Goal: Task Accomplishment & Management: Use online tool/utility

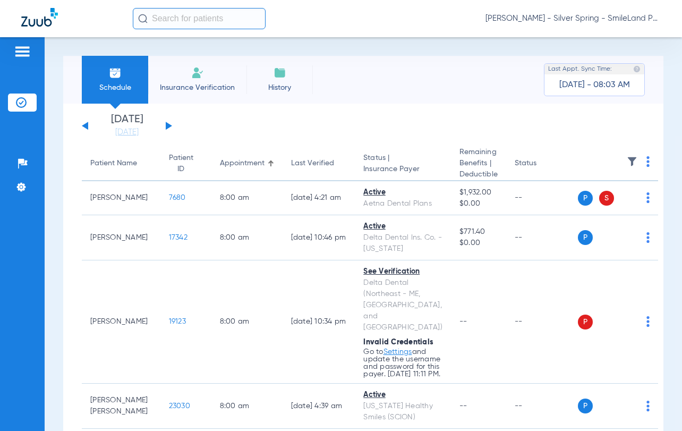
click at [628, 157] on th at bounding box center [618, 164] width 81 height 35
click at [629, 161] on th at bounding box center [618, 164] width 81 height 35
click at [646, 161] on img at bounding box center [647, 161] width 3 height 11
click at [624, 161] on div at bounding box center [341, 215] width 682 height 431
click at [624, 161] on th at bounding box center [618, 164] width 81 height 35
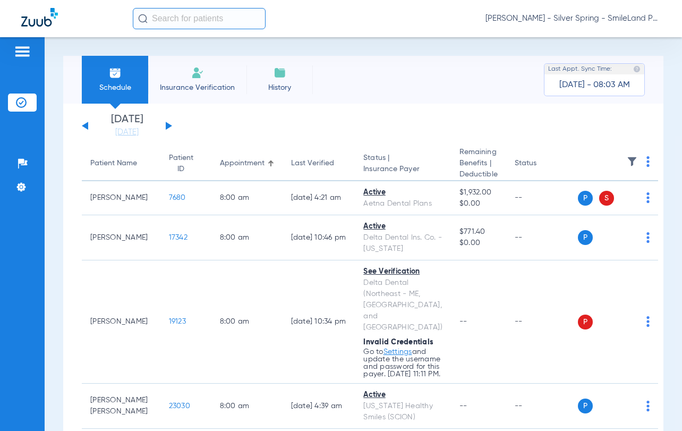
click at [646, 163] on img at bounding box center [647, 161] width 3 height 11
click at [585, 204] on span "Verify All" at bounding box center [586, 203] width 66 height 7
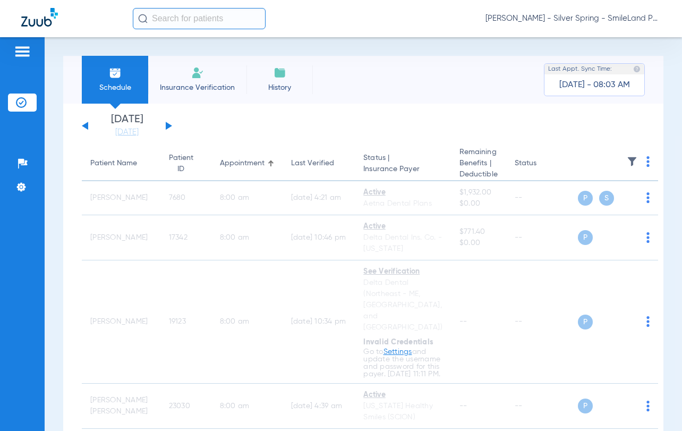
scroll to position [478, 0]
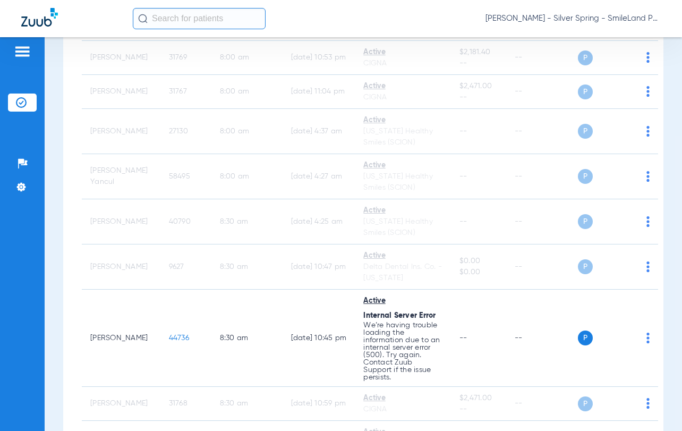
click at [666, 52] on div "Schedule Insurance Verification History Last Appt. Sync Time: [DATE] - 08:03 AM…" at bounding box center [363, 233] width 637 height 393
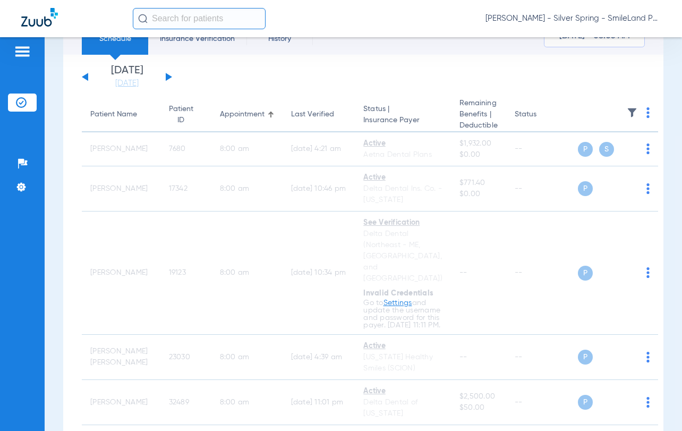
scroll to position [0, 0]
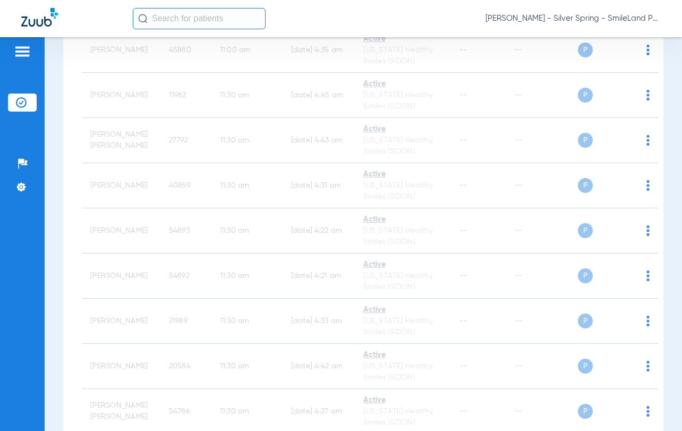
scroll to position [3182, 0]
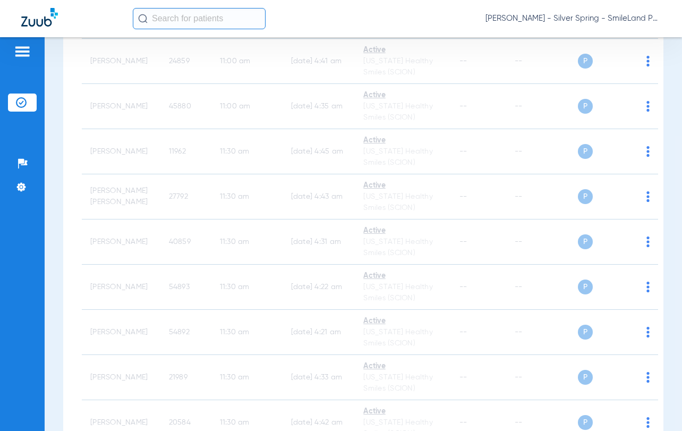
click at [670, 73] on div "Schedule Insurance Verification History Last Appt. Sync Time: [DATE] - 08:08 AM…" at bounding box center [363, 233] width 637 height 393
click at [659, 115] on div "Schedule Insurance Verification History Last Appt. Sync Time: [DATE] - 08:08 AM…" at bounding box center [363, 233] width 637 height 393
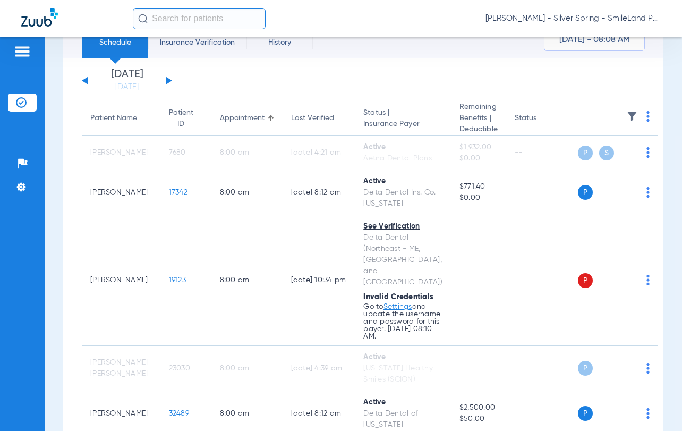
scroll to position [0, 0]
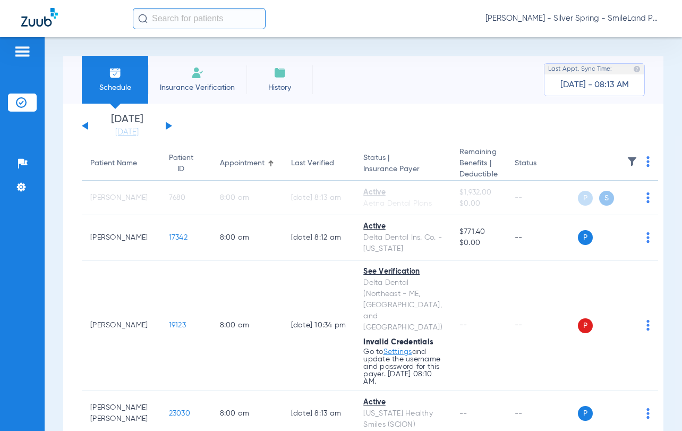
click at [619, 16] on span "[PERSON_NAME] - Silver Spring - SmileLand PD" at bounding box center [572, 18] width 175 height 11
click at [637, 18] on body "[PERSON_NAME] - Silver Spring - SmileLand PD Patients Insurance Verification Se…" at bounding box center [341, 215] width 682 height 431
click at [625, 38] on span "Account Selection" at bounding box center [620, 37] width 59 height 7
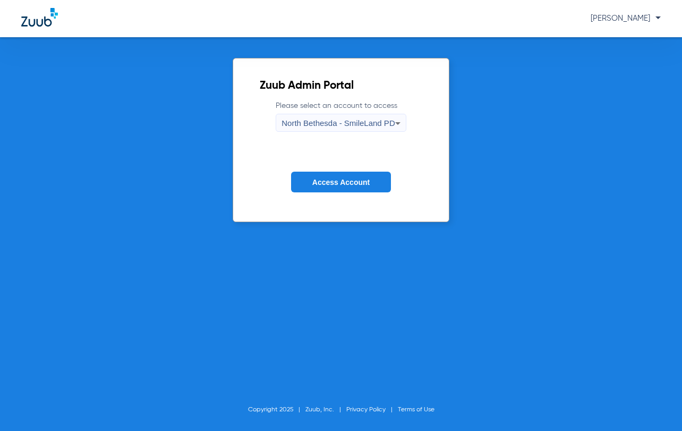
click at [369, 125] on span "North Bethesda - SmileLand PD" at bounding box center [337, 122] width 113 height 9
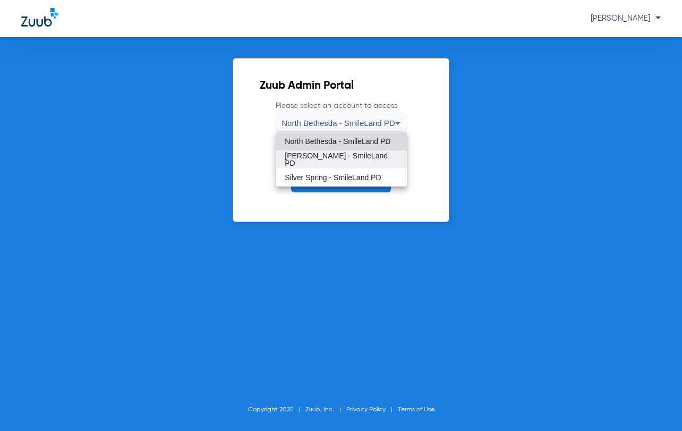
click at [345, 162] on span "[PERSON_NAME] - SmileLand PD" at bounding box center [341, 159] width 113 height 15
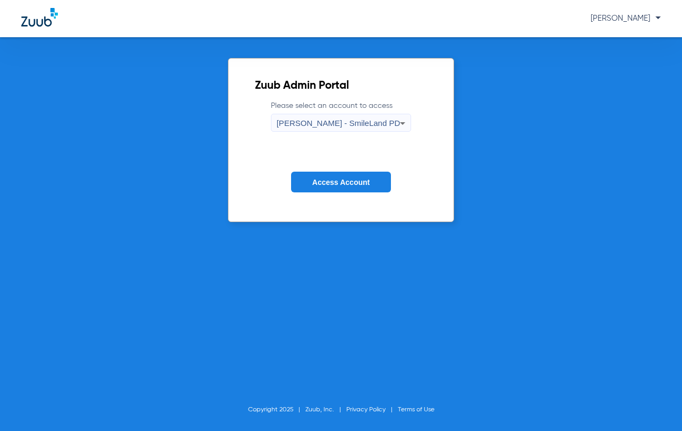
click at [345, 182] on span "Access Account" at bounding box center [340, 182] width 57 height 8
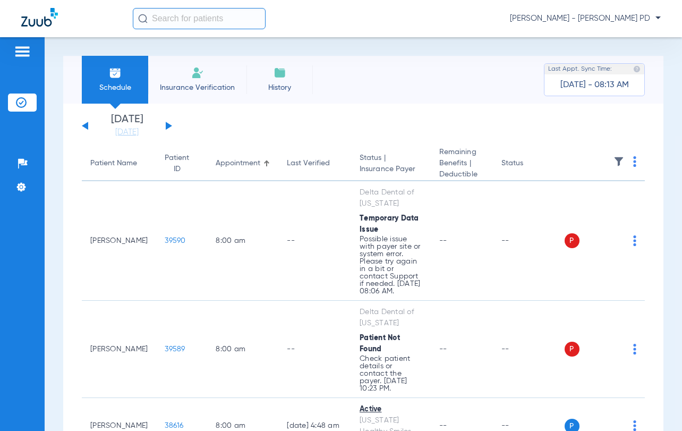
click at [633, 166] on img at bounding box center [634, 161] width 3 height 11
click at [581, 225] on span "Verify All Primary" at bounding box center [586, 224] width 66 height 7
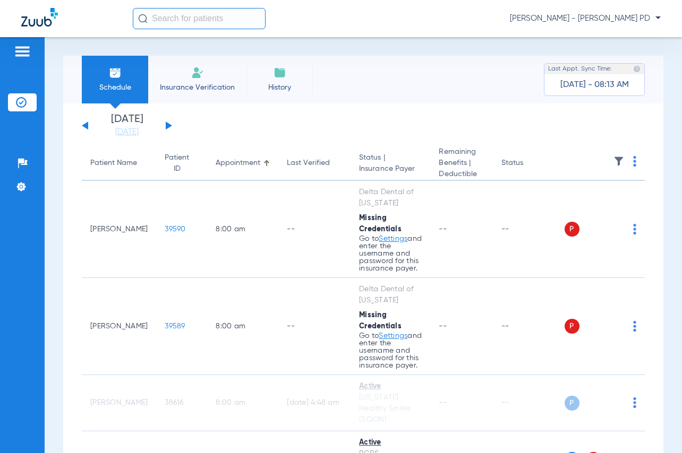
click at [666, 124] on div "Schedule Insurance Verification History Last Appt. Sync Time: [DATE] - 08:13 AM…" at bounding box center [363, 245] width 637 height 416
drag, startPoint x: 657, startPoint y: 104, endPoint x: 638, endPoint y: 118, distance: 24.0
click at [658, 104] on div "Schedule Insurance Verification History Last Appt. Sync Time: [DATE] - 08:13 AM…" at bounding box center [363, 245] width 637 height 416
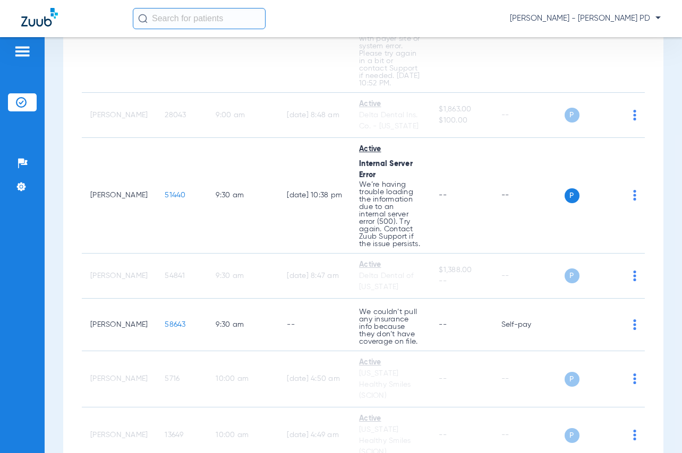
scroll to position [319, 0]
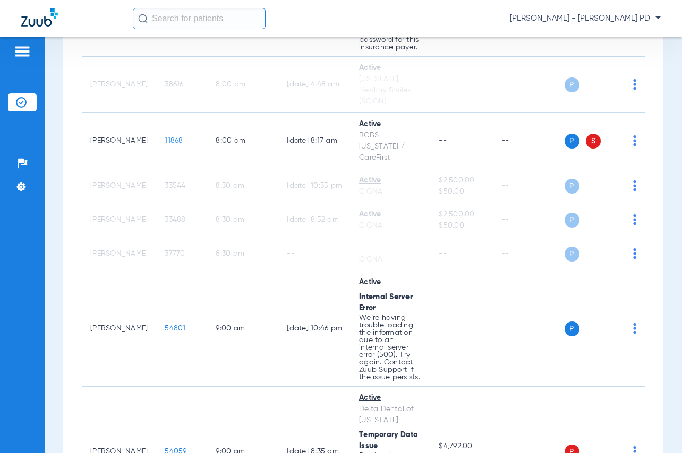
click at [666, 74] on div "Schedule Insurance Verification History Last Appt. Sync Time: [DATE] - 08:21 AM…" at bounding box center [363, 245] width 637 height 416
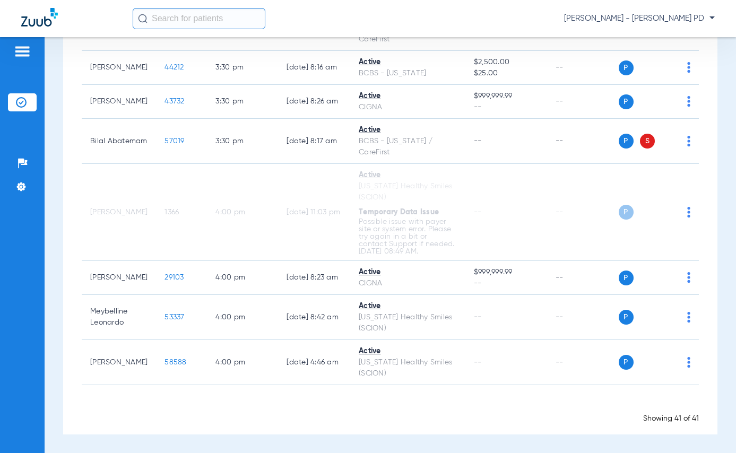
scroll to position [1794, 0]
